Goal: Check status

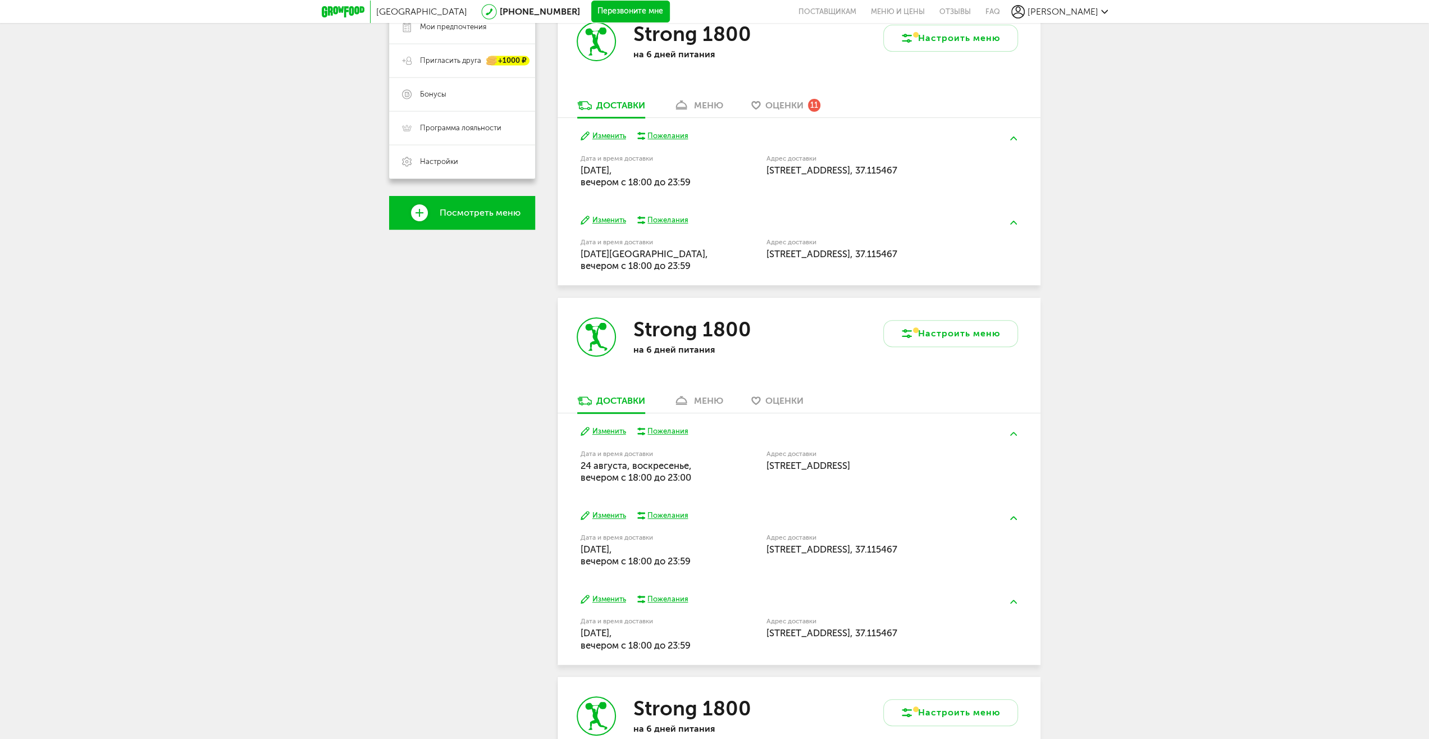
scroll to position [325, 0]
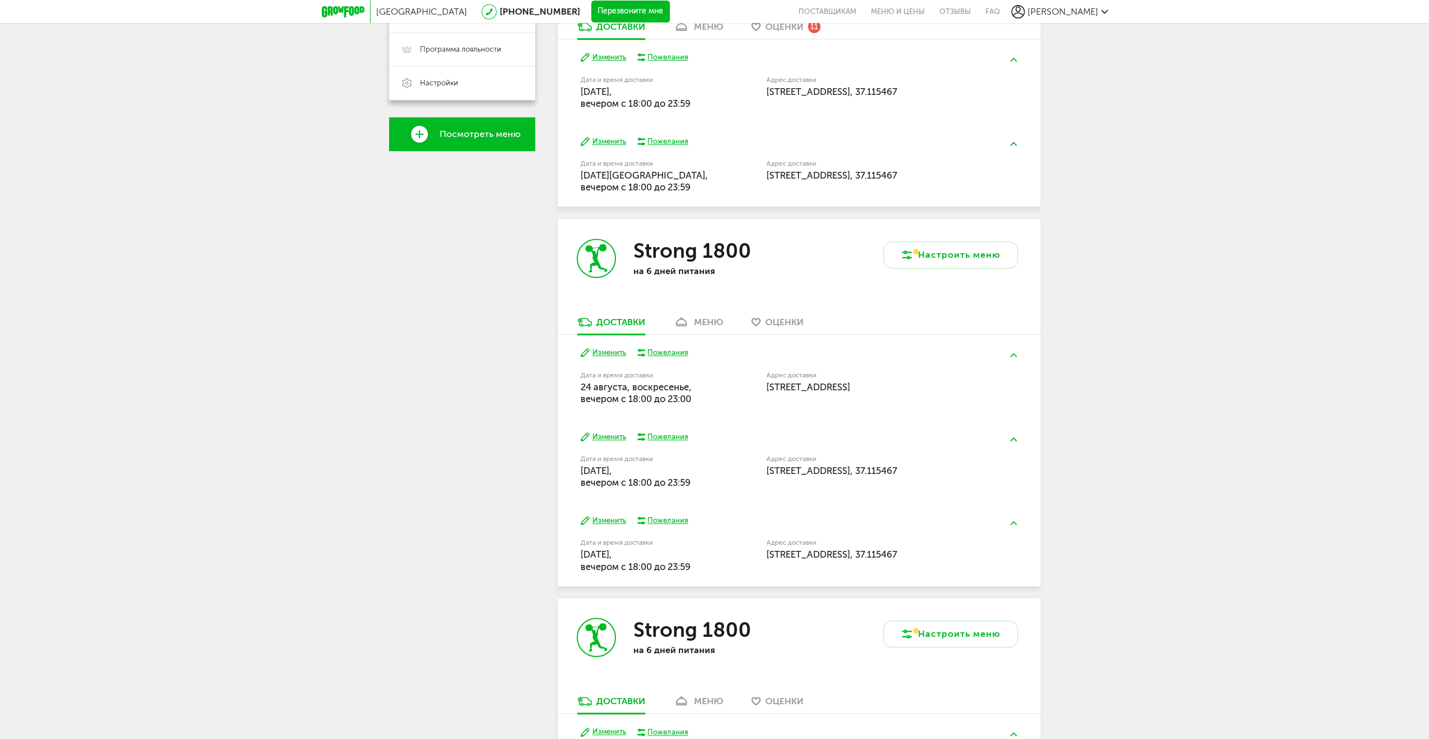
click at [617, 351] on button "Изменить" at bounding box center [603, 353] width 45 height 11
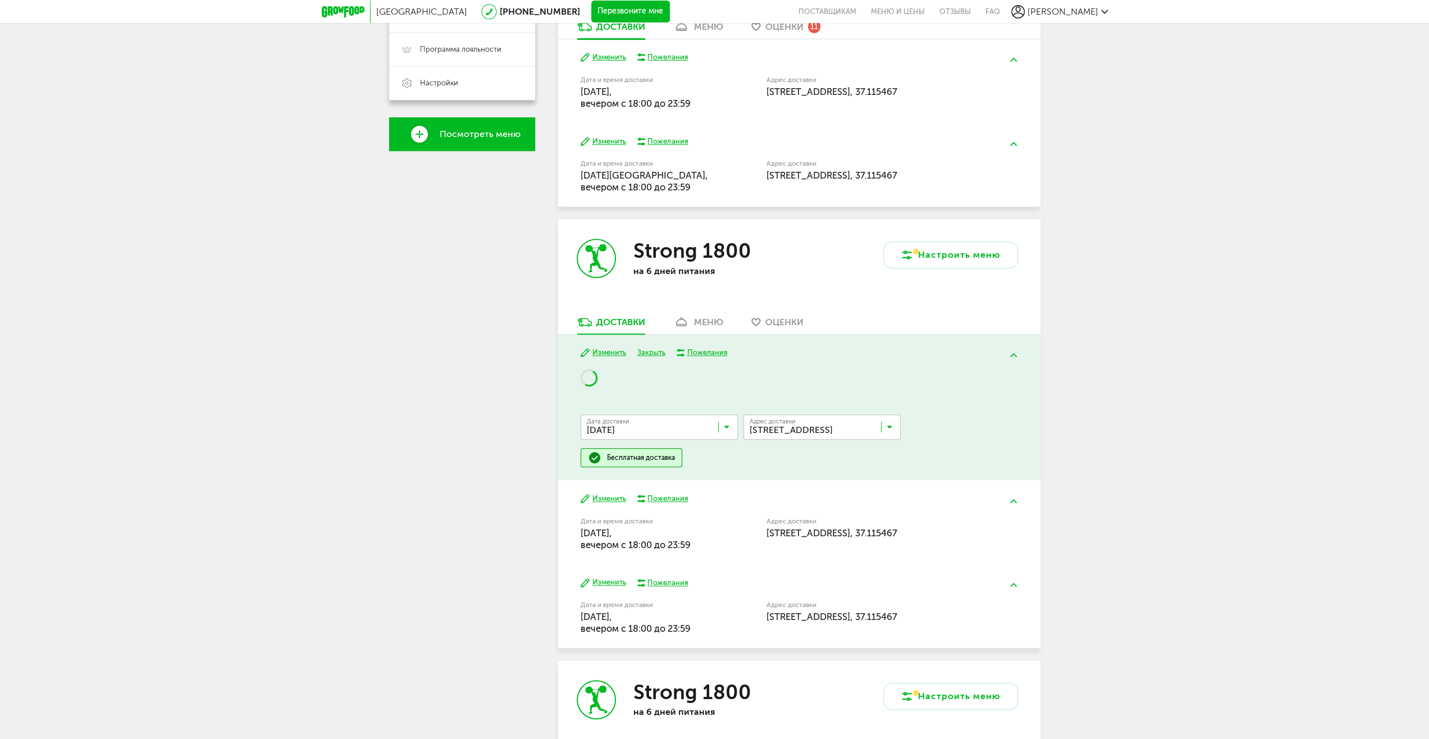
click at [799, 431] on input "Search for option" at bounding box center [824, 429] width 157 height 19
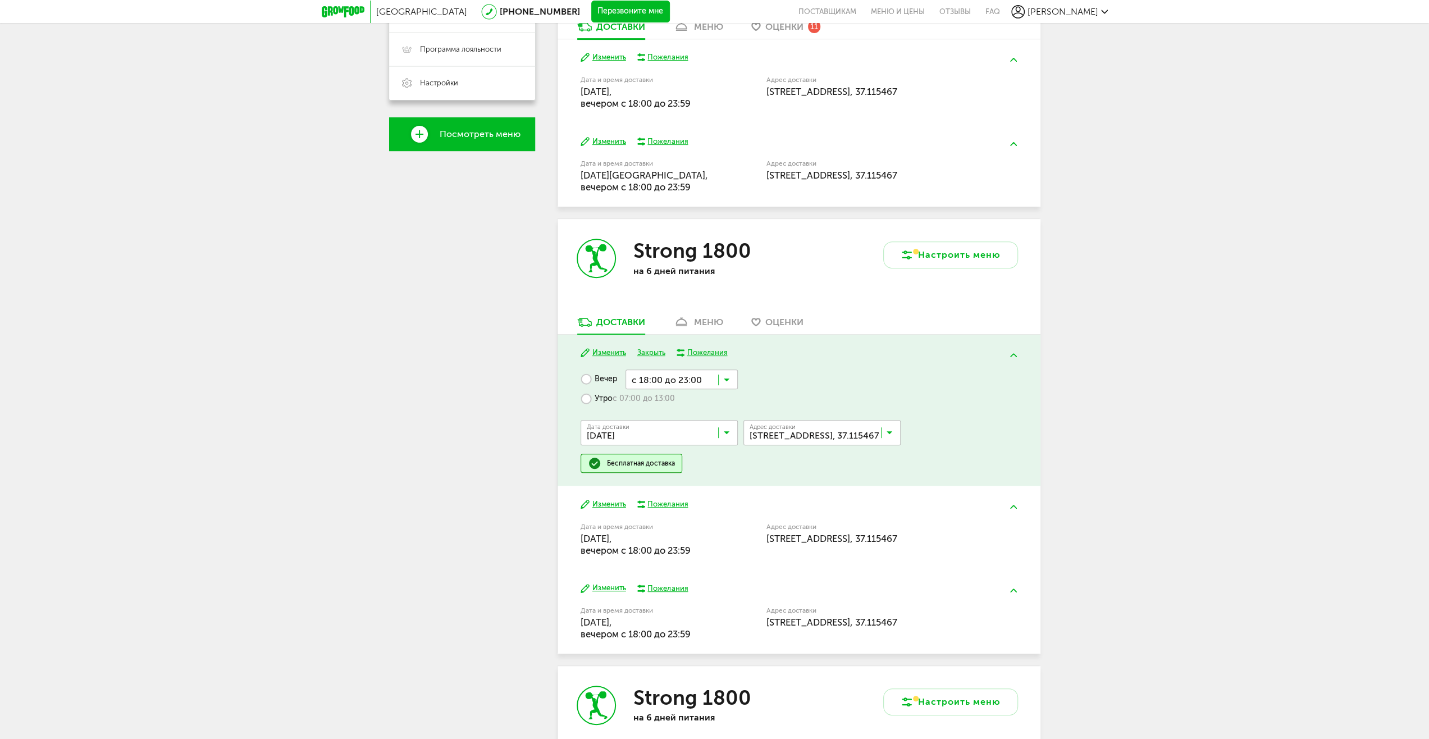
click at [799, 485] on span "[STREET_ADDRESS], 37.115467" at bounding box center [806, 482] width 110 height 24
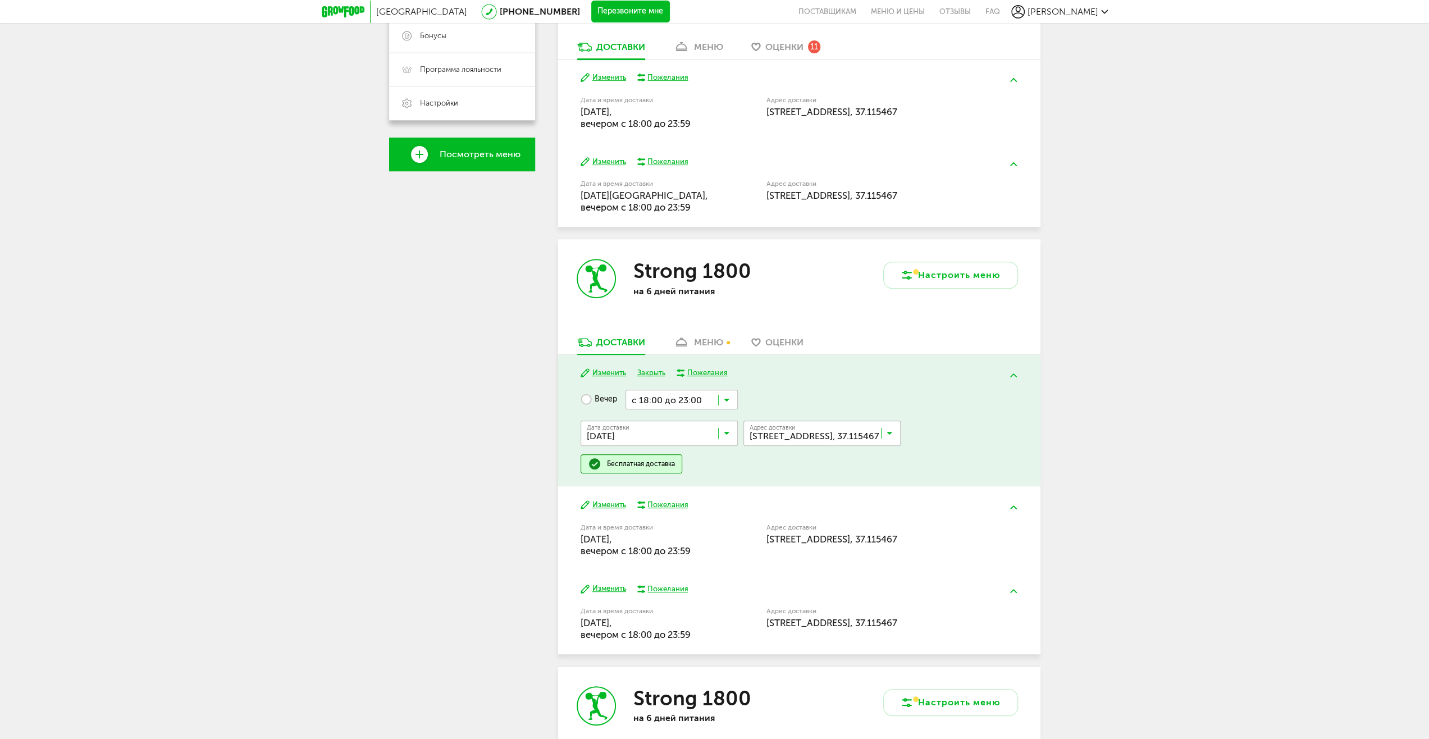
scroll to position [204, 0]
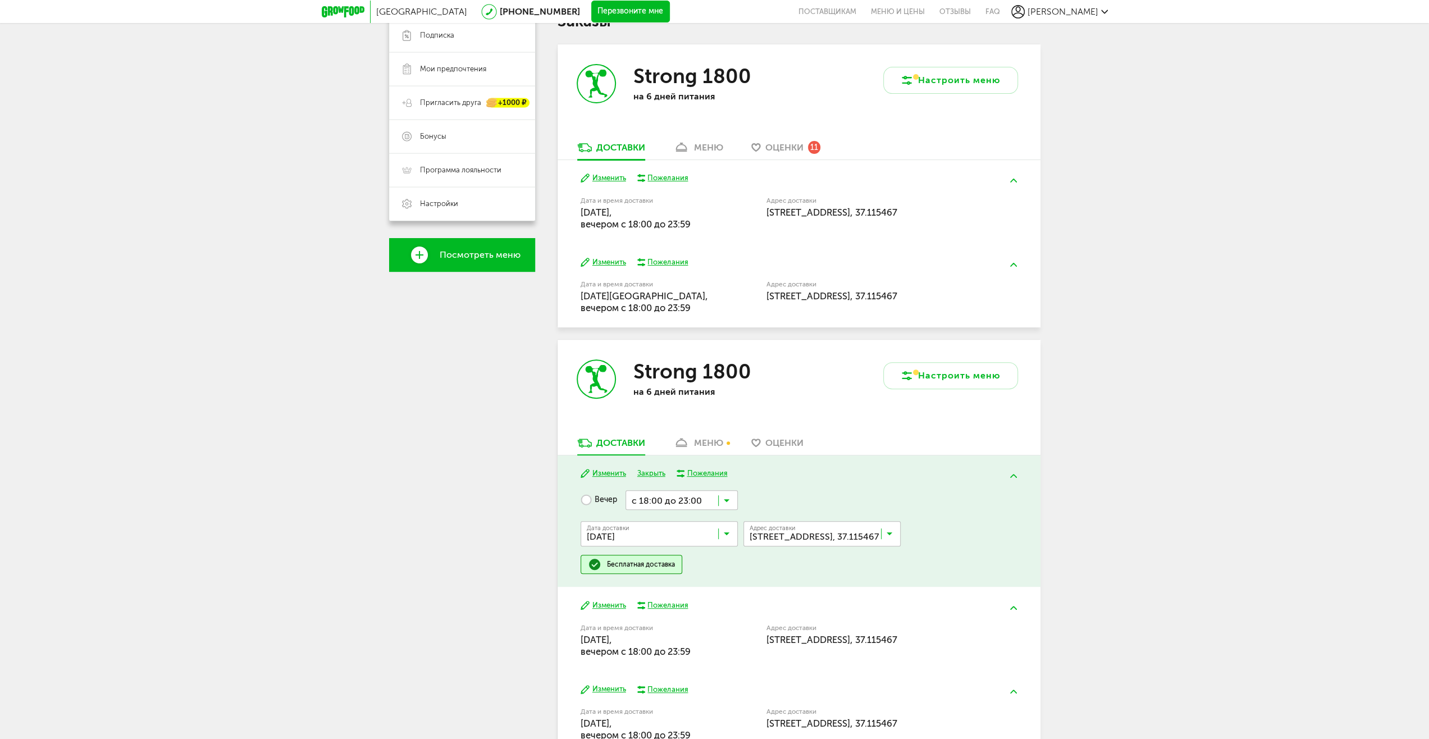
click at [1401, 359] on div "Москва [PHONE_NUMBER] Перезвоните мне поставщикам Меню и цены Отзывы FAQ [PERSO…" at bounding box center [714, 716] width 1429 height 1841
click at [691, 445] on link "меню" at bounding box center [698, 446] width 61 height 18
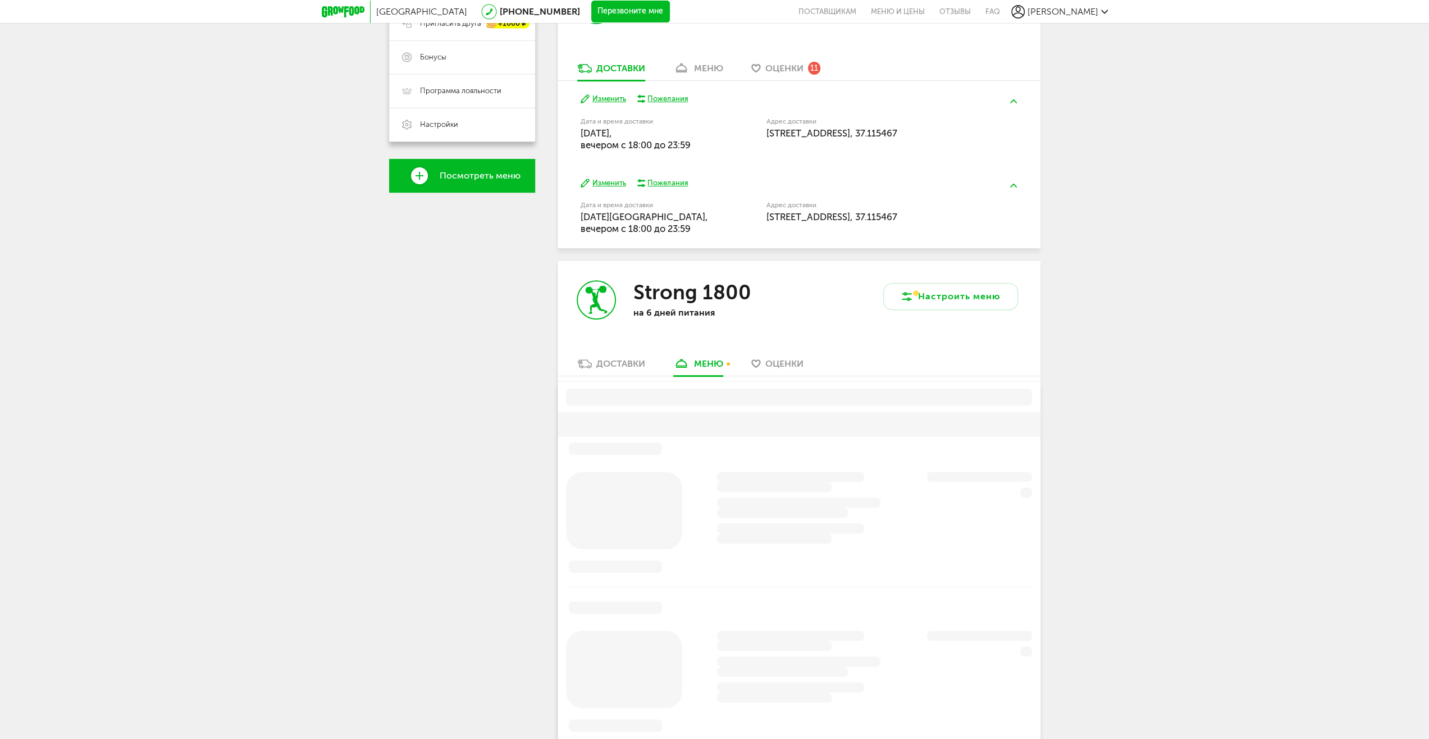
scroll to position [516, 0]
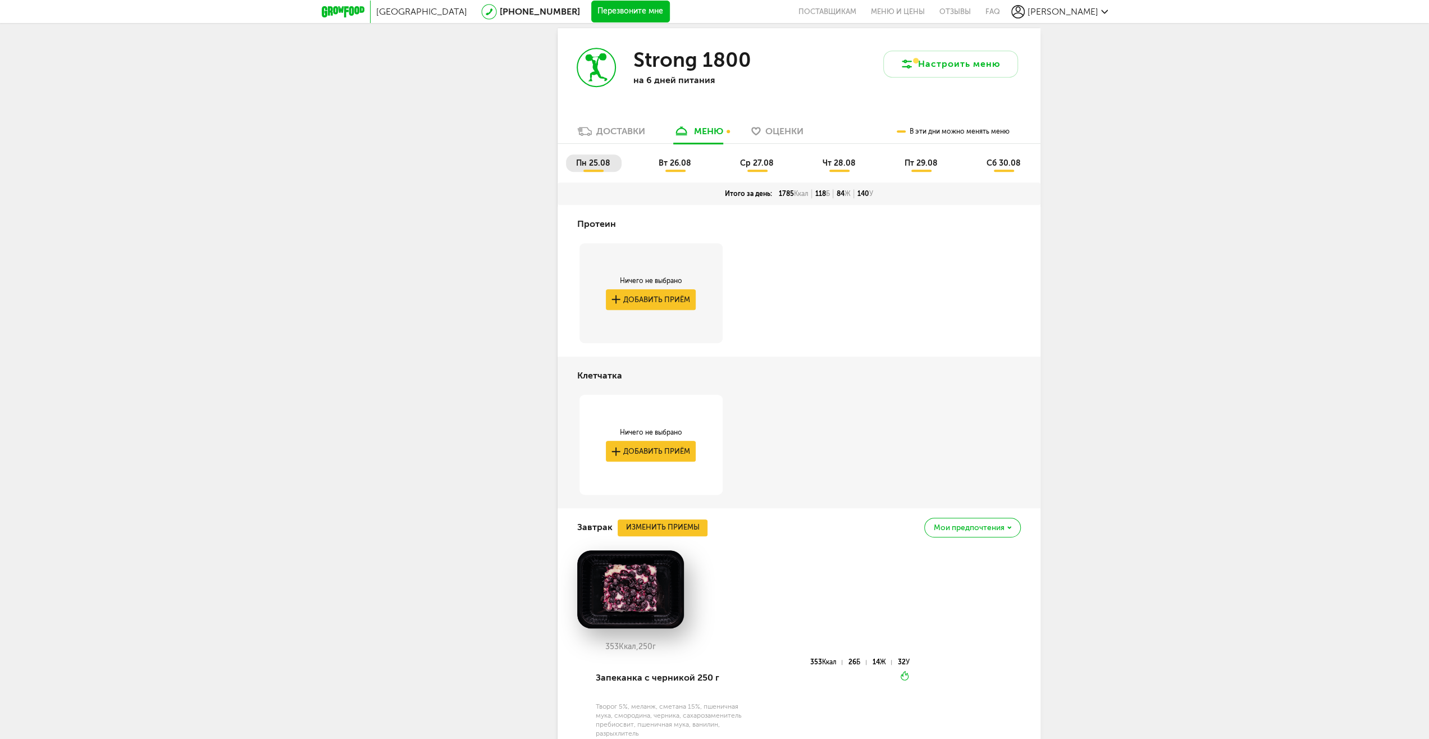
click at [621, 129] on div "Доставки" at bounding box center [620, 131] width 49 height 11
